Goal: Information Seeking & Learning: Learn about a topic

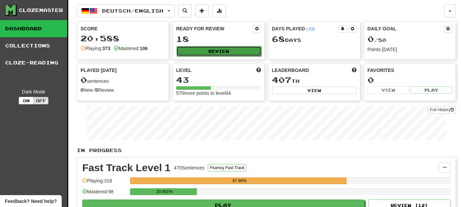
click at [241, 47] on button "Review" at bounding box center [218, 51] width 85 height 10
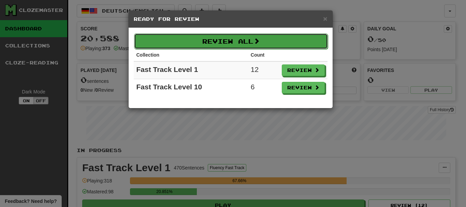
click at [241, 46] on button "Review All" at bounding box center [231, 41] width 194 height 16
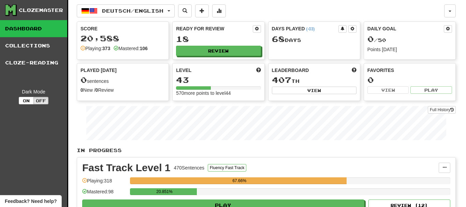
select select "********"
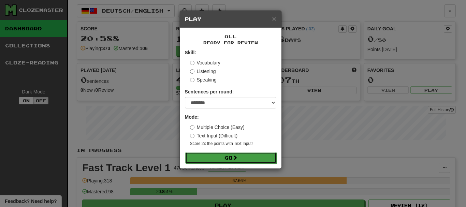
click at [236, 162] on button "Go" at bounding box center [230, 158] width 91 height 12
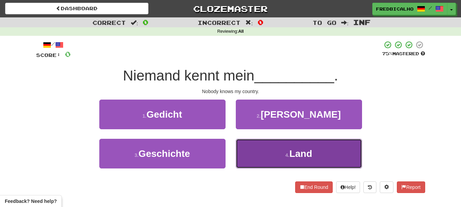
click at [250, 147] on button "4 . Land" at bounding box center [299, 154] width 126 height 30
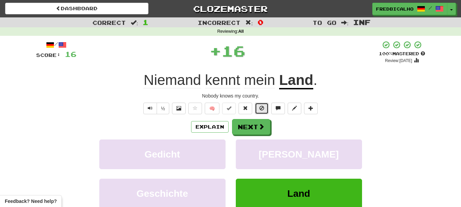
click at [260, 106] on span at bounding box center [261, 108] width 5 height 5
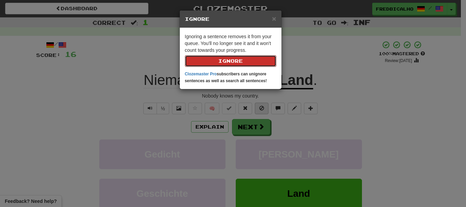
click at [185, 55] on button "Ignore" at bounding box center [230, 61] width 91 height 12
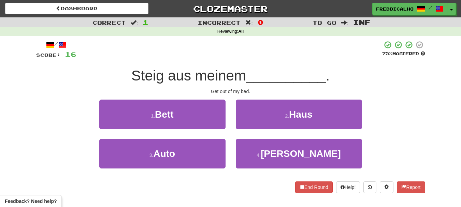
click at [226, 125] on div "1 . Bett" at bounding box center [162, 119] width 136 height 39
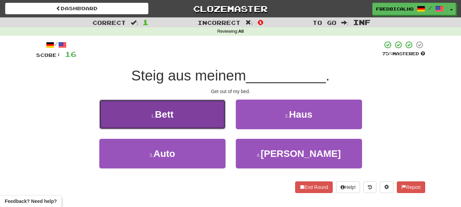
click at [181, 123] on button "1 . Bett" at bounding box center [162, 115] width 126 height 30
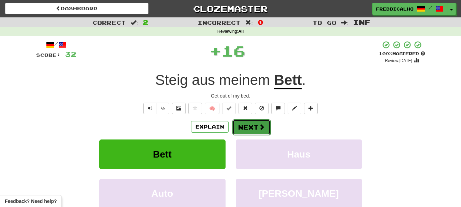
click at [256, 124] on button "Next" at bounding box center [251, 127] width 38 height 16
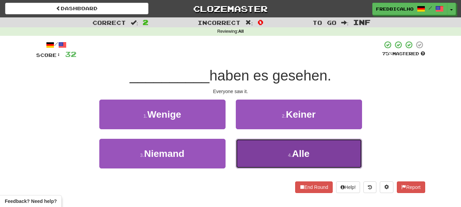
click at [268, 161] on button "4 . Alle" at bounding box center [299, 154] width 126 height 30
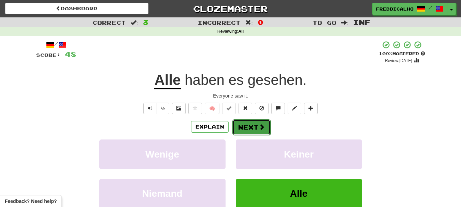
click at [250, 129] on button "Next" at bounding box center [251, 127] width 38 height 16
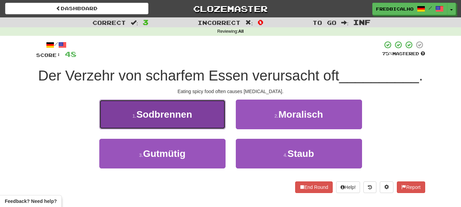
click at [135, 123] on button "1 . Sodbrennen" at bounding box center [162, 115] width 126 height 30
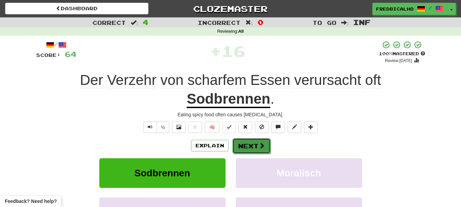
click at [252, 147] on button "Next" at bounding box center [251, 146] width 38 height 16
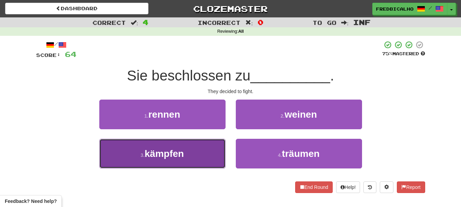
click at [192, 158] on button "3 . kämpfen" at bounding box center [162, 154] width 126 height 30
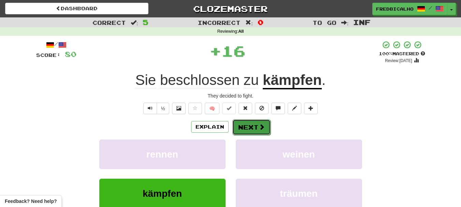
click at [251, 129] on button "Next" at bounding box center [251, 127] width 38 height 16
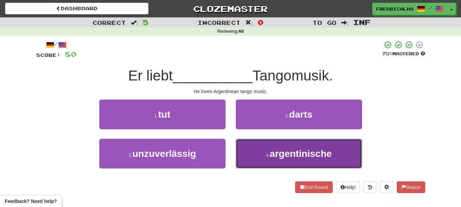
click at [253, 159] on button "4 . argentinische" at bounding box center [299, 154] width 126 height 30
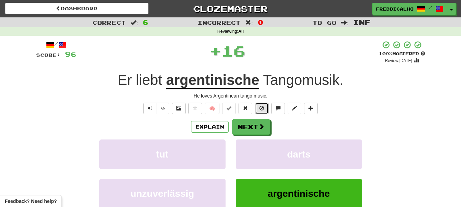
click at [256, 108] on button at bounding box center [262, 109] width 14 height 12
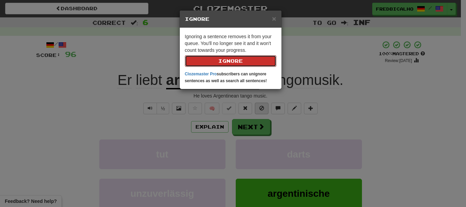
click at [185, 55] on button "Ignore" at bounding box center [230, 61] width 91 height 12
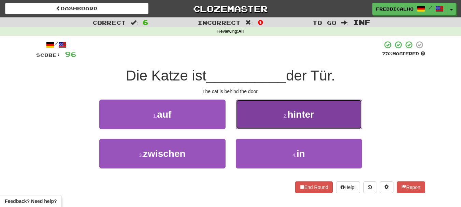
click at [273, 122] on button "2 . hinter" at bounding box center [299, 115] width 126 height 30
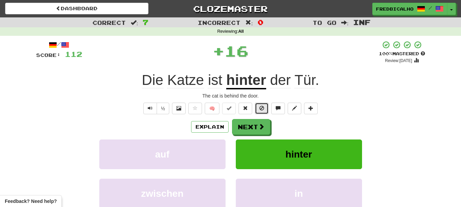
click at [262, 109] on span at bounding box center [261, 108] width 5 height 5
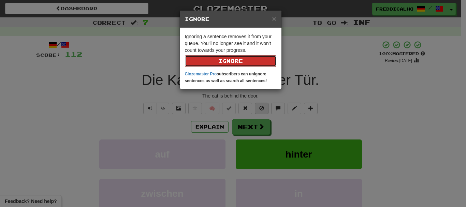
click at [185, 55] on button "Ignore" at bounding box center [230, 61] width 91 height 12
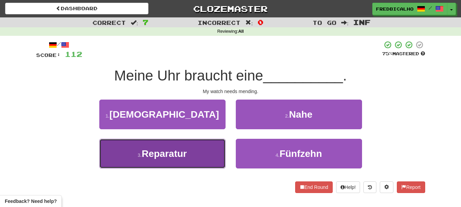
click at [207, 146] on button "3 . Reparatur" at bounding box center [162, 154] width 126 height 30
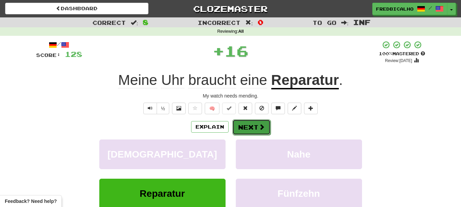
click at [242, 129] on button "Next" at bounding box center [251, 127] width 38 height 16
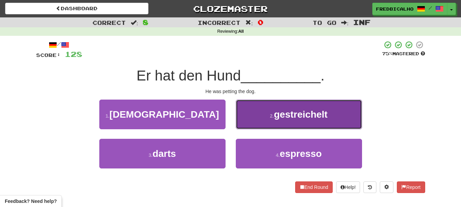
click at [257, 124] on button "2 . gestreichelt" at bounding box center [299, 115] width 126 height 30
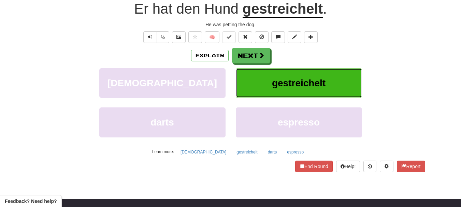
scroll to position [55, 0]
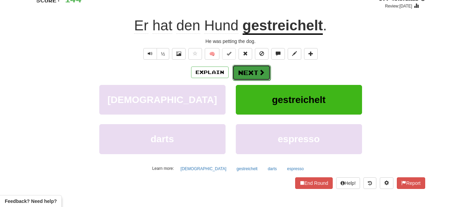
click at [250, 76] on button "Next" at bounding box center [251, 73] width 38 height 16
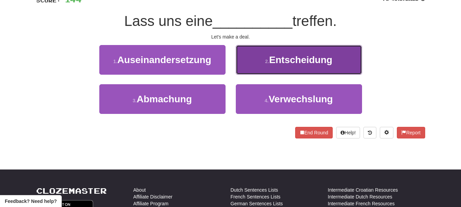
click at [257, 68] on button "2 . Entscheidung" at bounding box center [299, 60] width 126 height 30
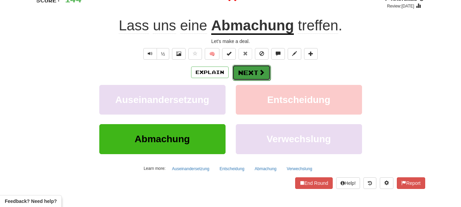
click at [254, 73] on button "Next" at bounding box center [251, 73] width 38 height 16
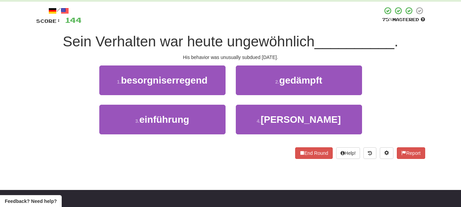
scroll to position [30, 0]
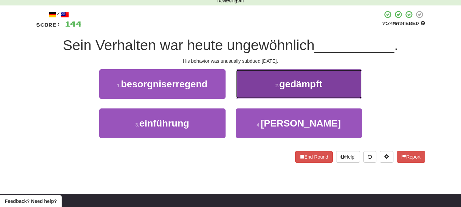
click at [299, 95] on button "2 . gedämpft" at bounding box center [299, 84] width 126 height 30
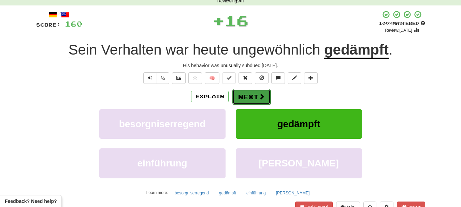
click at [262, 101] on button "Next" at bounding box center [251, 97] width 38 height 16
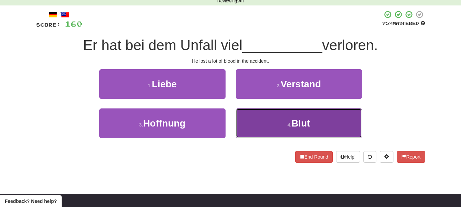
click at [271, 113] on button "4 . Blut" at bounding box center [299, 123] width 126 height 30
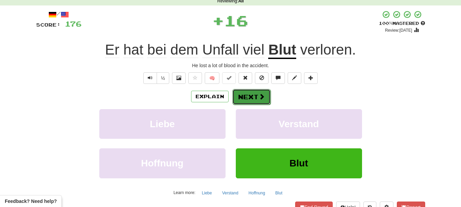
click at [262, 101] on button "Next" at bounding box center [251, 97] width 38 height 16
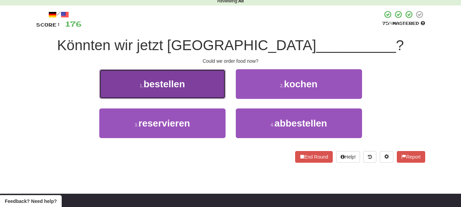
click at [198, 81] on button "1 . bestellen" at bounding box center [162, 84] width 126 height 30
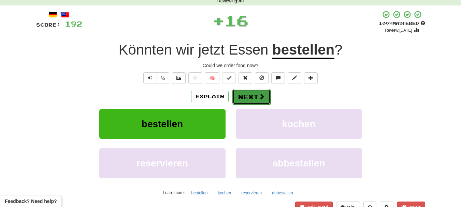
click at [239, 96] on button "Next" at bounding box center [251, 97] width 38 height 16
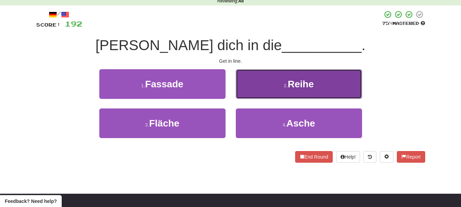
click at [333, 94] on button "2 . Reihe" at bounding box center [299, 84] width 126 height 30
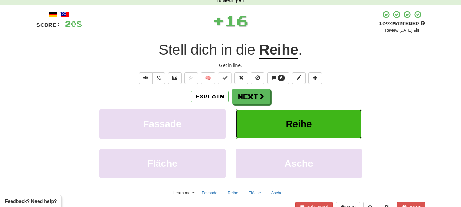
scroll to position [8, 0]
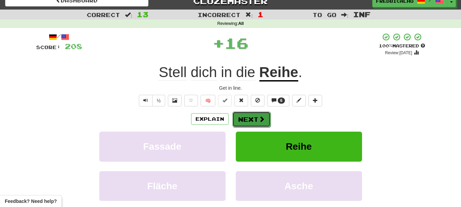
click at [256, 119] on button "Next" at bounding box center [251, 120] width 38 height 16
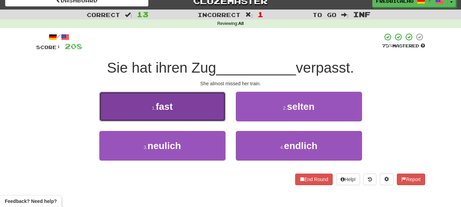
click at [198, 109] on button "1 . fast" at bounding box center [162, 107] width 126 height 30
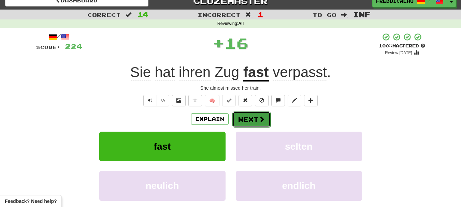
click at [246, 117] on button "Next" at bounding box center [251, 120] width 38 height 16
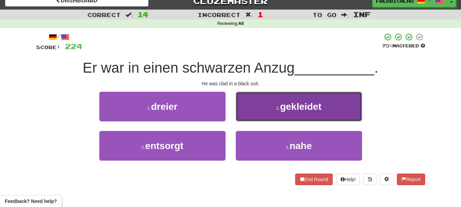
click at [262, 109] on button "2 . gekleidet" at bounding box center [299, 107] width 126 height 30
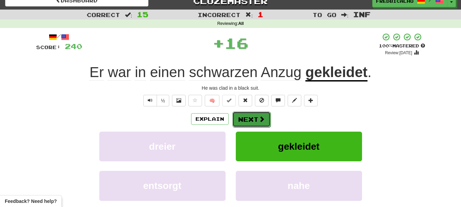
click at [241, 117] on button "Next" at bounding box center [251, 120] width 38 height 16
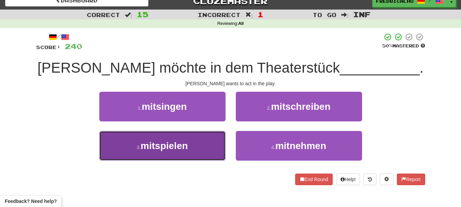
click at [198, 146] on button "3 . mitspielen" at bounding box center [162, 146] width 126 height 30
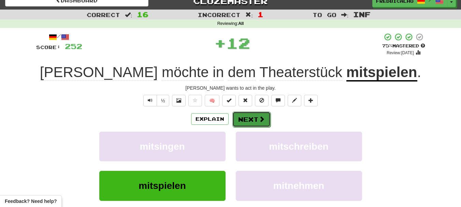
click at [255, 122] on button "Next" at bounding box center [251, 120] width 38 height 16
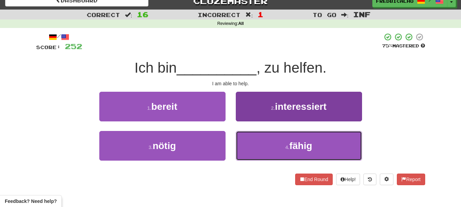
click at [255, 141] on button "4 . fähig" at bounding box center [299, 146] width 126 height 30
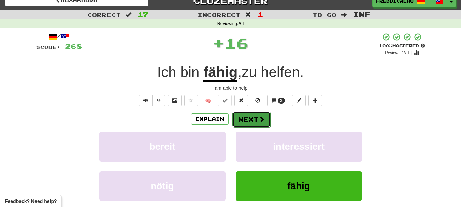
click at [249, 114] on button "Next" at bounding box center [251, 120] width 38 height 16
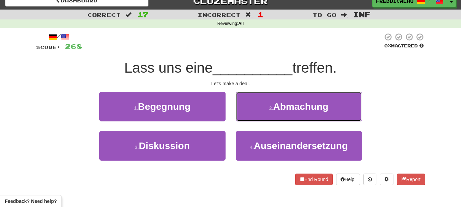
click at [249, 114] on button "2 . Abmachung" at bounding box center [299, 107] width 126 height 30
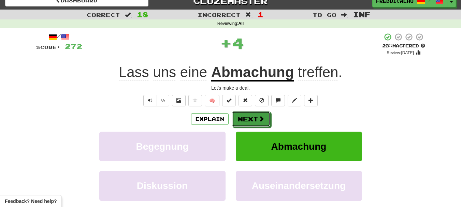
click at [249, 114] on button "Next" at bounding box center [251, 119] width 38 height 16
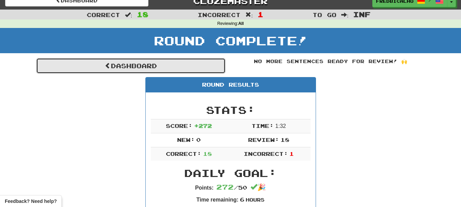
click at [152, 69] on link "Dashboard" at bounding box center [130, 66] width 189 height 16
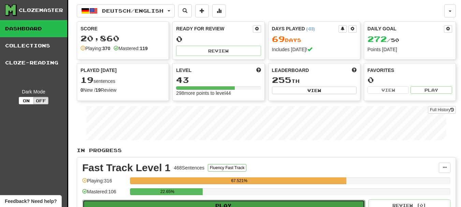
click at [250, 203] on button "Play" at bounding box center [224, 206] width 282 height 12
select select "********"
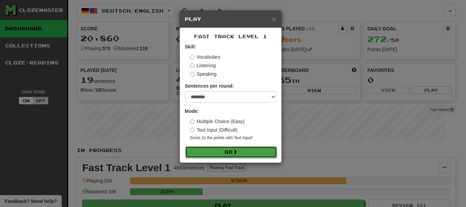
click at [246, 152] on button "Go" at bounding box center [230, 152] width 91 height 12
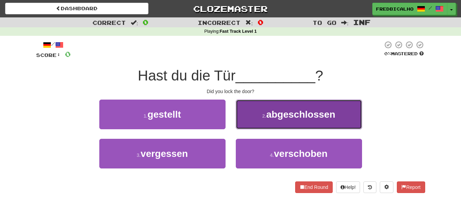
click at [268, 105] on button "2 . abgeschlossen" at bounding box center [299, 115] width 126 height 30
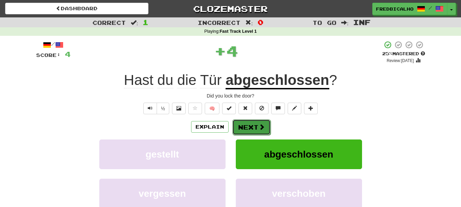
click at [257, 130] on button "Next" at bounding box center [251, 127] width 38 height 16
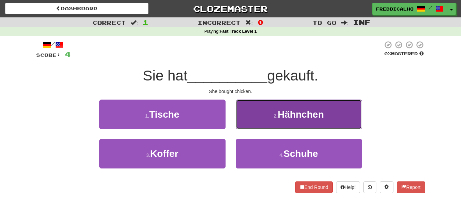
click at [259, 124] on button "2 . Hähnchen" at bounding box center [299, 115] width 126 height 30
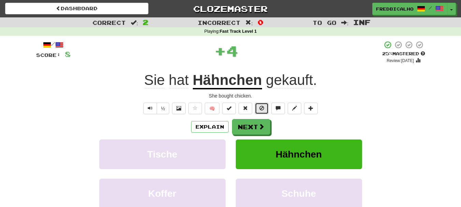
click at [264, 109] on span at bounding box center [261, 108] width 5 height 5
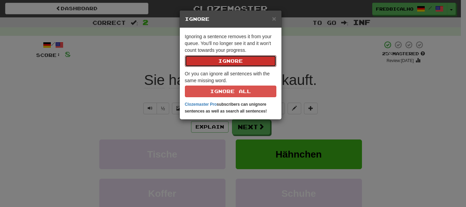
click at [185, 55] on button "Ignore" at bounding box center [230, 61] width 91 height 12
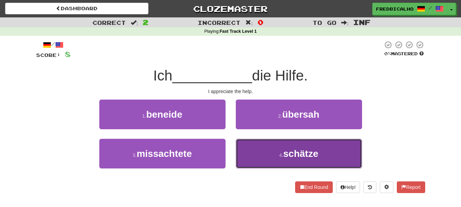
click at [254, 141] on button "4 . schätze" at bounding box center [299, 154] width 126 height 30
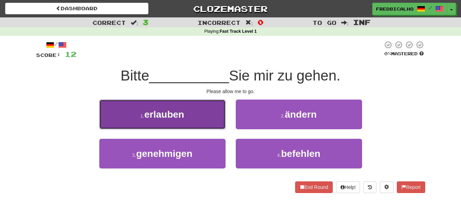
click at [211, 127] on button "1 . erlauben" at bounding box center [162, 115] width 126 height 30
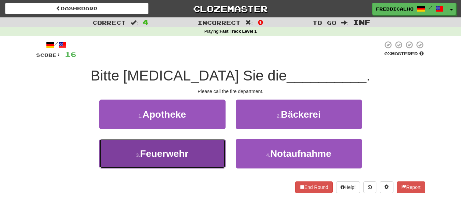
click at [207, 155] on button "3 . Feuerwehr" at bounding box center [162, 154] width 126 height 30
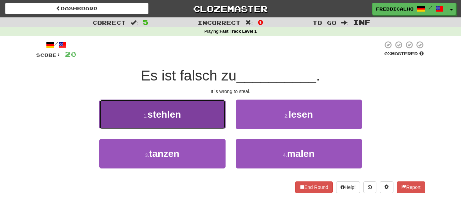
click at [198, 122] on button "1 . stehlen" at bounding box center [162, 115] width 126 height 30
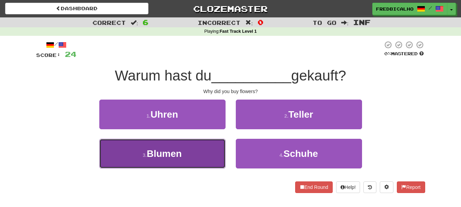
click at [206, 148] on button "3 . Blumen" at bounding box center [162, 154] width 126 height 30
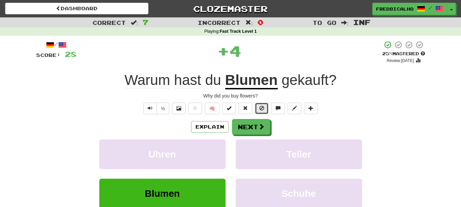
click at [267, 108] on button at bounding box center [262, 109] width 14 height 12
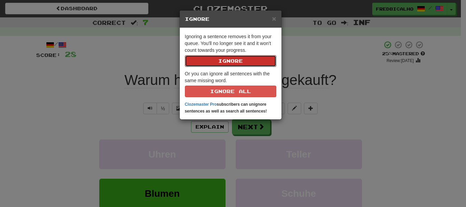
click at [185, 55] on button "Ignore" at bounding box center [230, 61] width 91 height 12
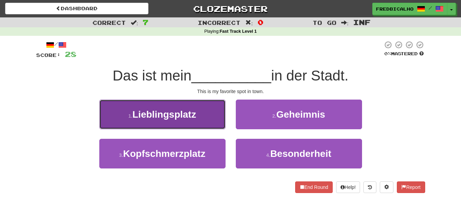
click at [195, 116] on span "Lieblingsplatz" at bounding box center [164, 114] width 64 height 11
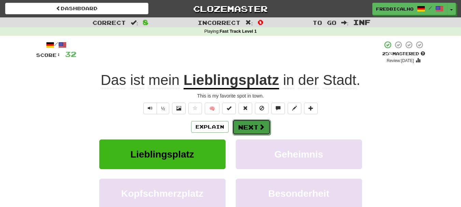
click at [234, 126] on button "Next" at bounding box center [251, 127] width 38 height 16
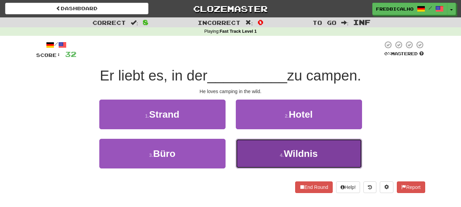
click at [243, 143] on button "4 . Wildnis" at bounding box center [299, 154] width 126 height 30
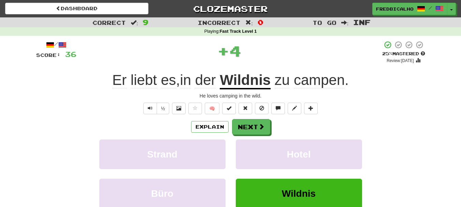
click at [246, 119] on div "Explain Next" at bounding box center [230, 127] width 389 height 16
click at [248, 128] on button "Next" at bounding box center [251, 127] width 38 height 16
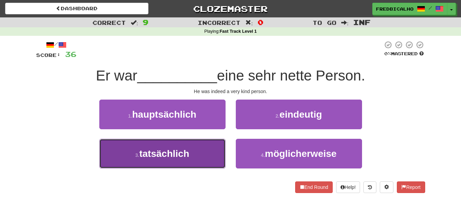
click at [193, 167] on button "3 . tatsächlich" at bounding box center [162, 154] width 126 height 30
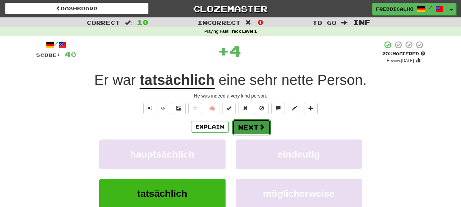
click at [253, 126] on button "Next" at bounding box center [251, 127] width 38 height 16
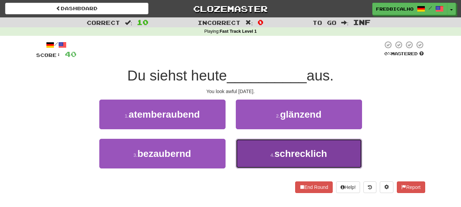
click at [256, 155] on button "4 . schrecklich" at bounding box center [299, 154] width 126 height 30
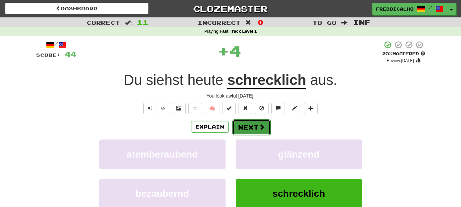
click at [254, 125] on button "Next" at bounding box center [251, 127] width 38 height 16
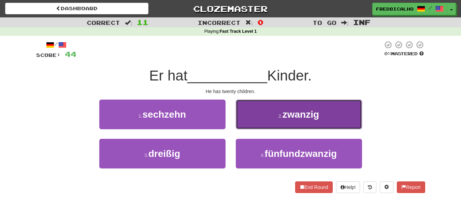
click at [253, 125] on button "2 . zwanzig" at bounding box center [299, 115] width 126 height 30
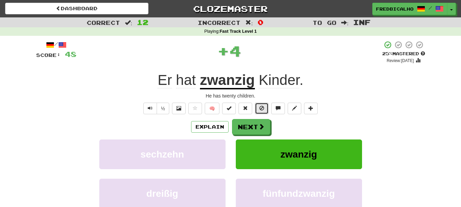
click at [262, 107] on span at bounding box center [261, 108] width 5 height 5
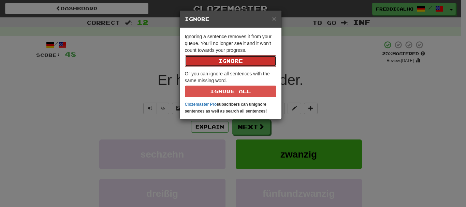
click at [185, 55] on button "Ignore" at bounding box center [230, 61] width 91 height 12
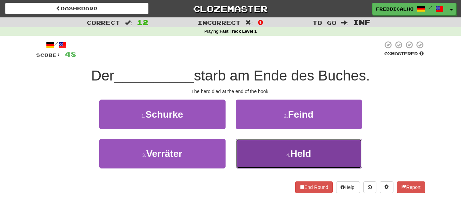
click at [277, 150] on button "4 . Held" at bounding box center [299, 154] width 126 height 30
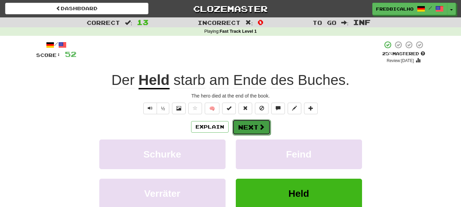
click at [255, 131] on button "Next" at bounding box center [251, 127] width 38 height 16
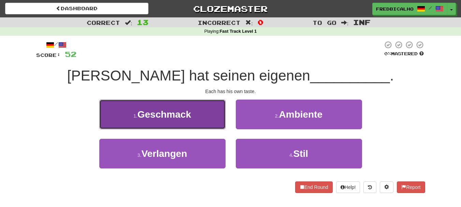
click at [213, 125] on button "1 . Geschmack" at bounding box center [162, 115] width 126 height 30
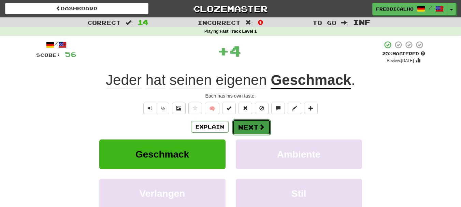
click at [253, 122] on button "Next" at bounding box center [251, 127] width 38 height 16
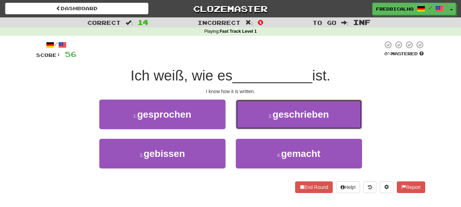
click at [253, 121] on button "2 . geschrieben" at bounding box center [299, 115] width 126 height 30
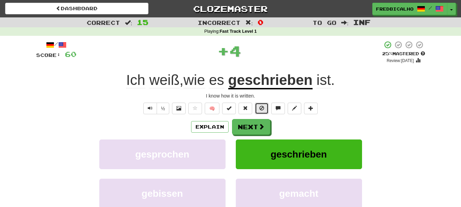
click at [259, 111] on button at bounding box center [262, 109] width 14 height 12
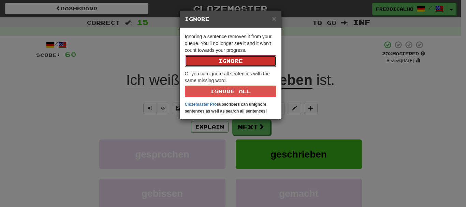
click at [185, 55] on button "Ignore" at bounding box center [230, 61] width 91 height 12
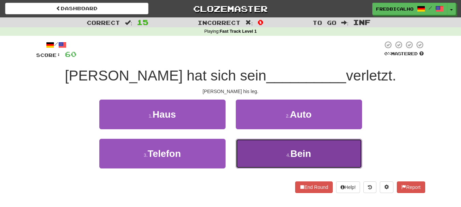
click at [277, 161] on button "4 . Bein" at bounding box center [299, 154] width 126 height 30
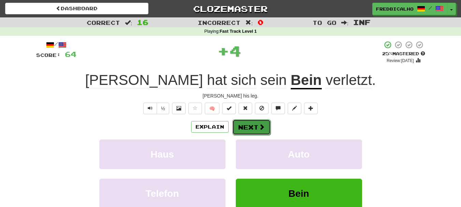
click at [262, 134] on button "Next" at bounding box center [251, 127] width 38 height 16
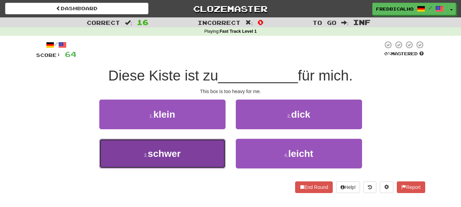
click at [199, 166] on button "3 . schwer" at bounding box center [162, 154] width 126 height 30
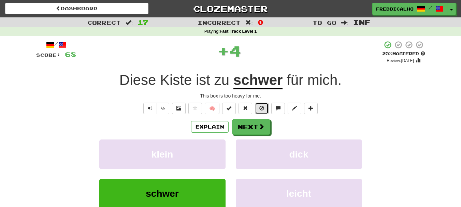
click at [265, 107] on button at bounding box center [262, 109] width 14 height 12
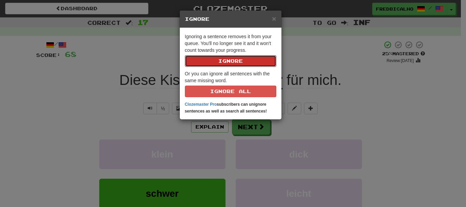
click at [185, 55] on button "Ignore" at bounding box center [230, 61] width 91 height 12
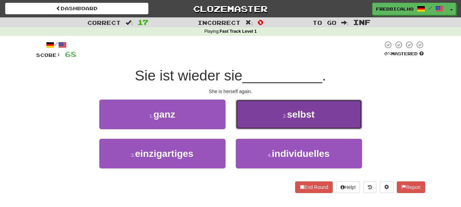
click at [266, 107] on button "2 . selbst" at bounding box center [299, 115] width 126 height 30
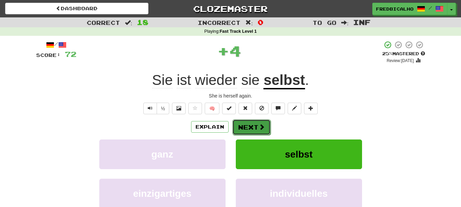
click at [259, 126] on span at bounding box center [262, 127] width 6 height 6
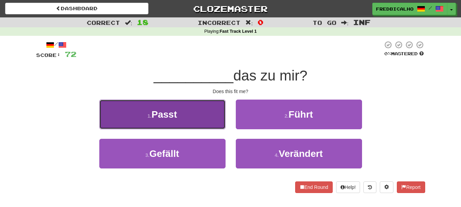
click at [203, 129] on button "1 . Passt" at bounding box center [162, 115] width 126 height 30
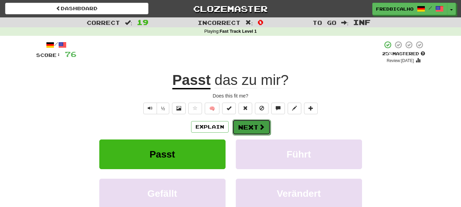
click at [252, 133] on button "Next" at bounding box center [251, 127] width 38 height 16
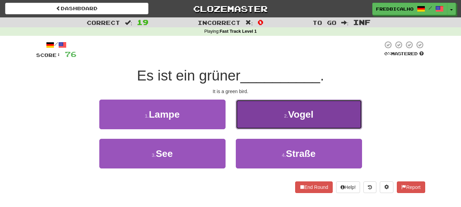
click at [259, 123] on button "2 . Vogel" at bounding box center [299, 115] width 126 height 30
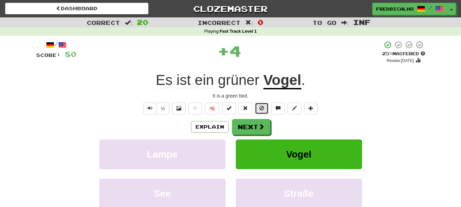
click at [260, 110] on span at bounding box center [261, 108] width 5 height 5
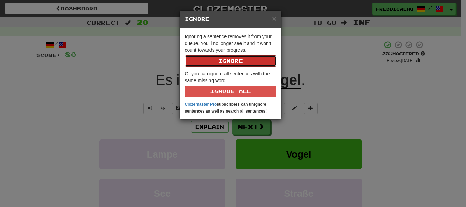
click at [185, 55] on button "Ignore" at bounding box center [230, 61] width 91 height 12
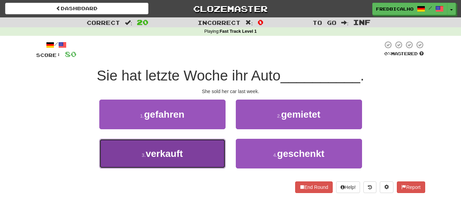
click at [202, 155] on button "3 . verkauft" at bounding box center [162, 154] width 126 height 30
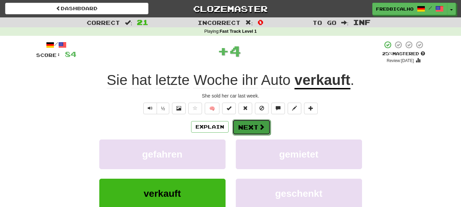
click at [247, 127] on button "Next" at bounding box center [251, 127] width 38 height 16
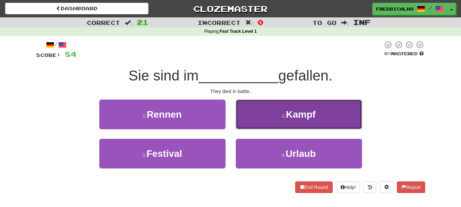
click at [247, 127] on button "2 . Kampf" at bounding box center [299, 115] width 126 height 30
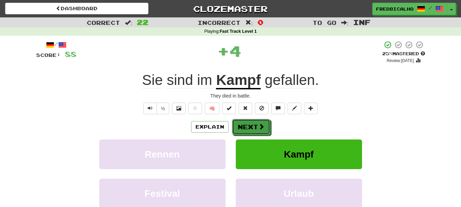
click at [247, 127] on button "Next" at bounding box center [251, 127] width 38 height 16
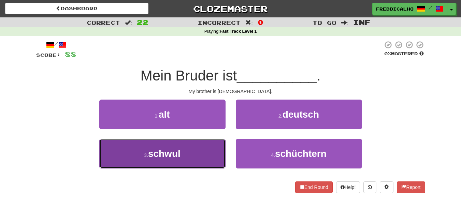
click at [188, 160] on button "3 . schwul" at bounding box center [162, 154] width 126 height 30
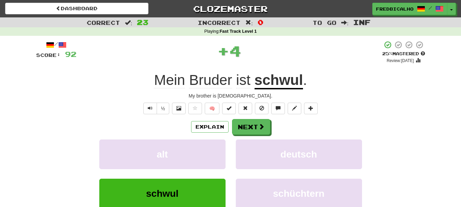
click at [256, 115] on div "/ Score: 92 + 4 25 % Mastered Review: 2025-10-15 Mein Bruder ist schwul . My br…" at bounding box center [230, 142] width 389 height 203
click at [258, 112] on button at bounding box center [262, 109] width 14 height 12
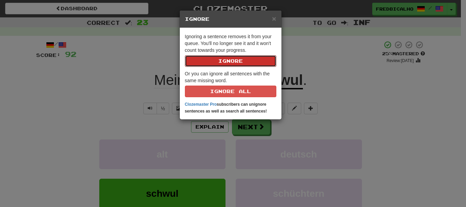
click at [185, 55] on button "Ignore" at bounding box center [230, 61] width 91 height 12
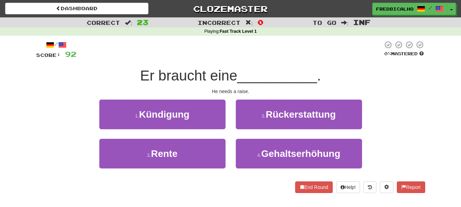
click at [286, 174] on div "4 . Gehaltserhöhung" at bounding box center [299, 158] width 136 height 39
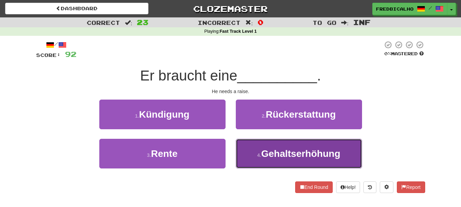
click at [284, 161] on button "4 . Gehaltserhöhung" at bounding box center [299, 154] width 126 height 30
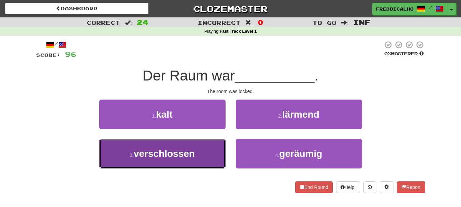
click at [190, 161] on button "3 . verschlossen" at bounding box center [162, 154] width 126 height 30
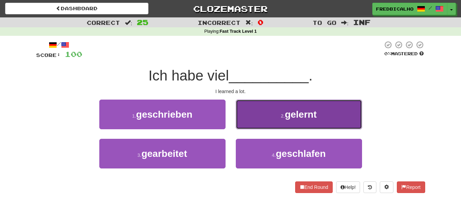
click at [264, 122] on button "2 . gelernt" at bounding box center [299, 115] width 126 height 30
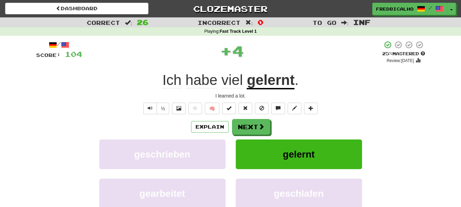
click at [265, 115] on div "/ Score: 104 + 4 25 % Mastered Review: 2025-10-15 Ich habe viel gelernt . I lea…" at bounding box center [230, 142] width 389 height 203
click at [263, 112] on button at bounding box center [262, 109] width 14 height 12
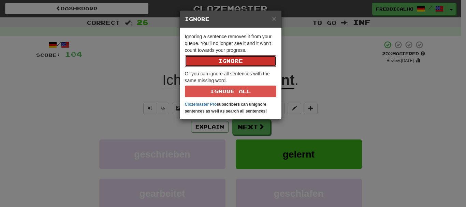
click at [185, 55] on button "Ignore" at bounding box center [230, 61] width 91 height 12
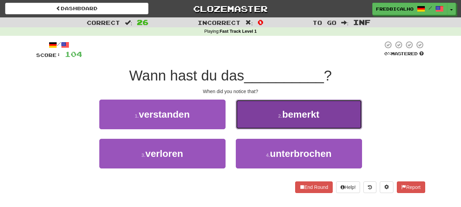
click at [253, 117] on button "2 . bemerkt" at bounding box center [299, 115] width 126 height 30
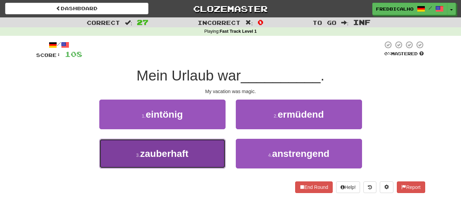
click at [215, 144] on button "3 . zauberhaft" at bounding box center [162, 154] width 126 height 30
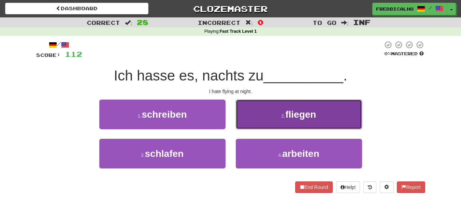
click at [271, 127] on button "2 . fliegen" at bounding box center [299, 115] width 126 height 30
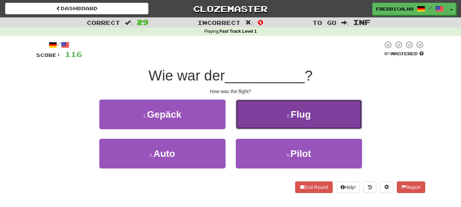
click at [270, 124] on button "2 . Flug" at bounding box center [299, 115] width 126 height 30
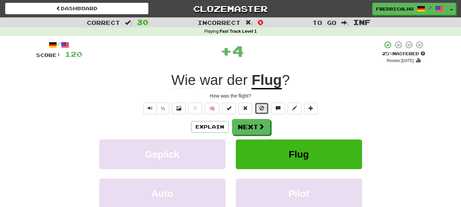
click at [264, 113] on button at bounding box center [262, 109] width 14 height 12
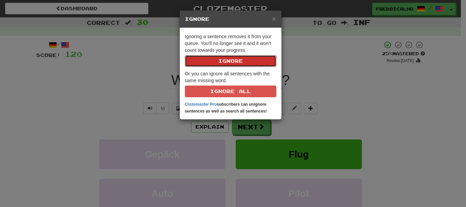
click at [185, 55] on button "Ignore" at bounding box center [230, 61] width 91 height 12
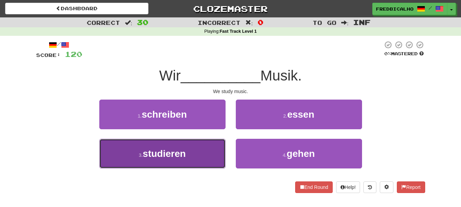
click at [184, 161] on button "3 . studieren" at bounding box center [162, 154] width 126 height 30
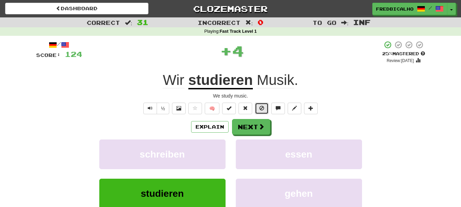
click at [262, 111] on button at bounding box center [262, 109] width 14 height 12
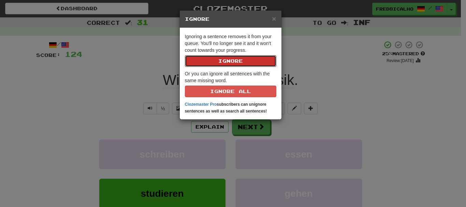
click at [185, 55] on button "Ignore" at bounding box center [230, 61] width 91 height 12
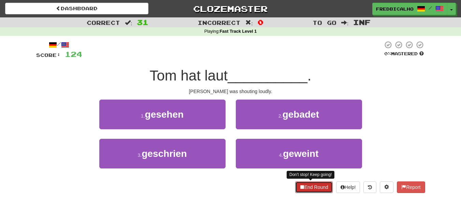
click at [304, 184] on button "End Round" at bounding box center [314, 188] width 38 height 12
